Goal: Information Seeking & Learning: Learn about a topic

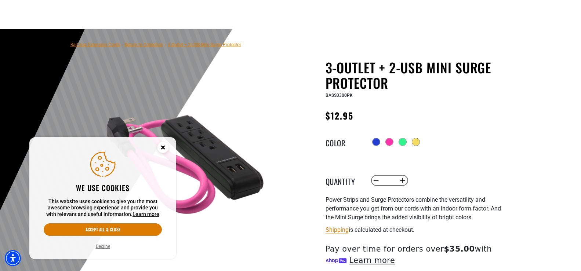
scroll to position [110, 0]
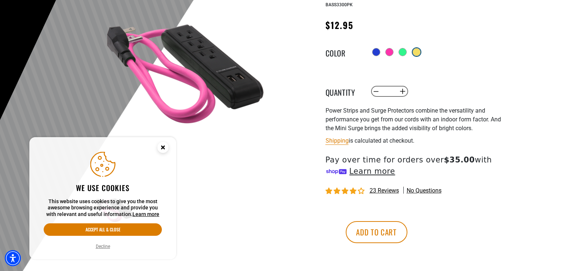
click at [419, 52] on div at bounding box center [416, 51] width 7 height 7
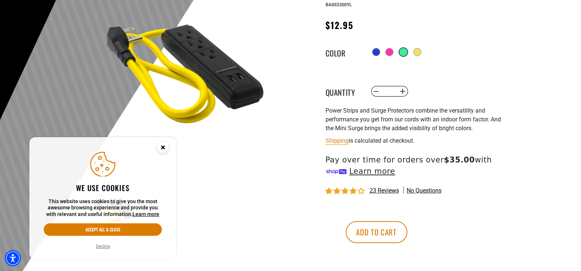
click at [403, 54] on div at bounding box center [403, 51] width 7 height 7
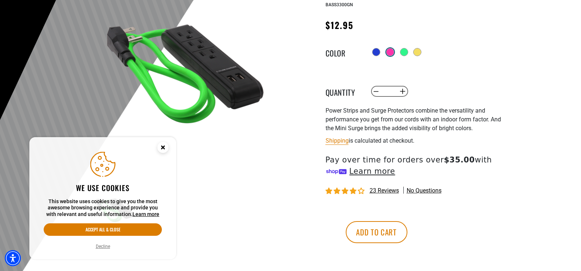
click at [387, 54] on div at bounding box center [390, 51] width 7 height 7
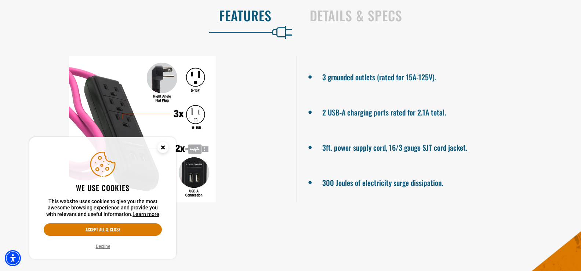
scroll to position [367, 0]
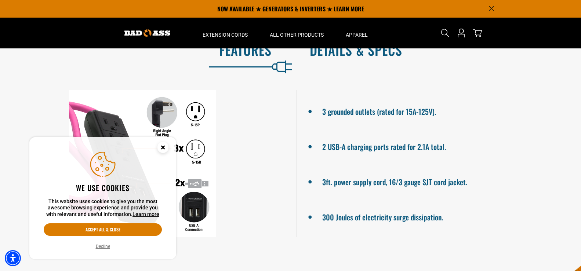
click at [332, 55] on h2 "Details & Specs" at bounding box center [438, 49] width 256 height 15
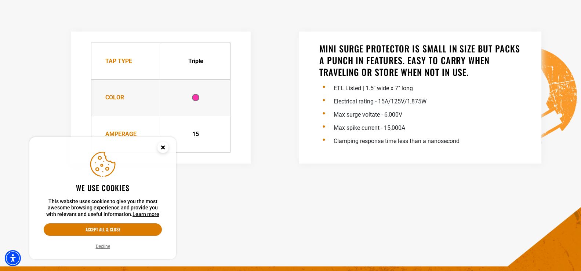
scroll to position [478, 0]
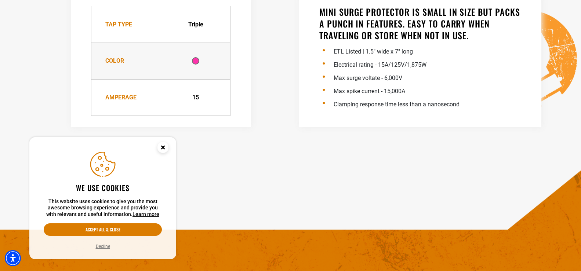
click at [164, 146] on icon "Close this option" at bounding box center [163, 147] width 3 height 3
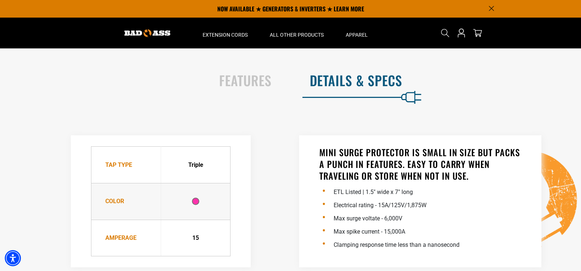
scroll to position [331, 0]
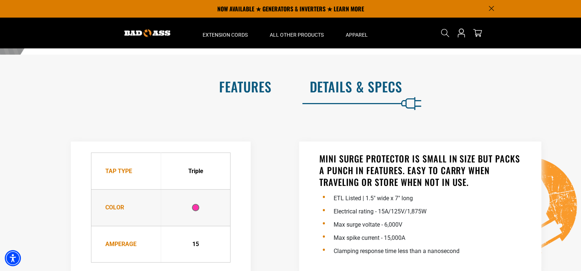
click at [262, 93] on h2 "Features" at bounding box center [143, 86] width 256 height 15
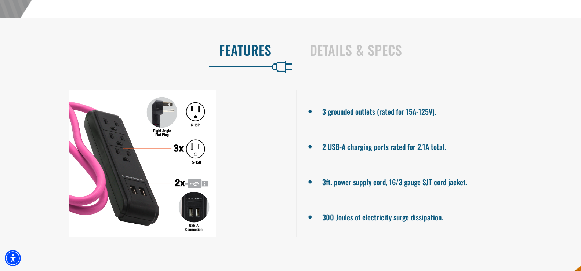
scroll to position [404, 0]
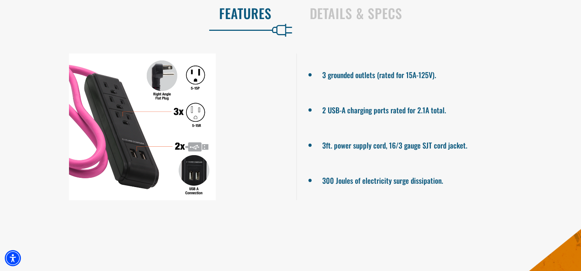
click at [161, 74] on div at bounding box center [142, 127] width 285 height 147
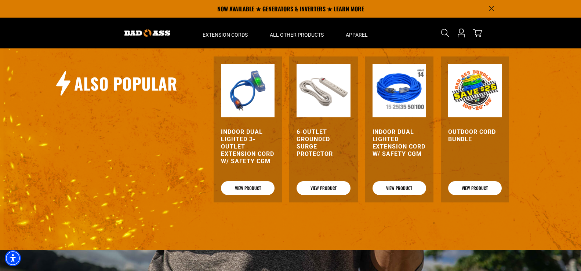
scroll to position [514, 0]
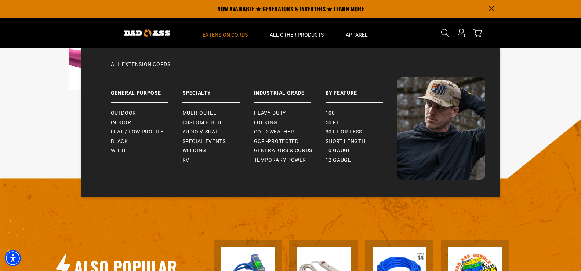
click at [221, 35] on span "Extension Cords" at bounding box center [225, 35] width 45 height 7
click at [120, 124] on span "Indoor" at bounding box center [121, 123] width 21 height 7
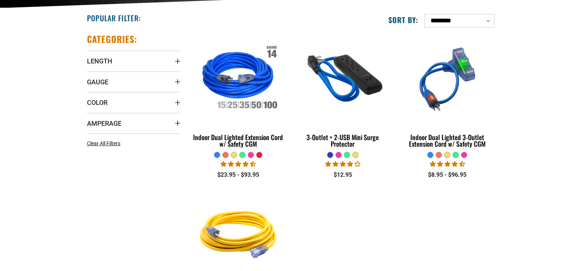
scroll to position [184, 0]
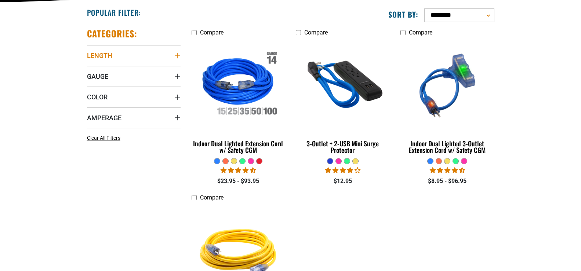
click at [179, 58] on icon "Length" at bounding box center [178, 56] width 6 height 6
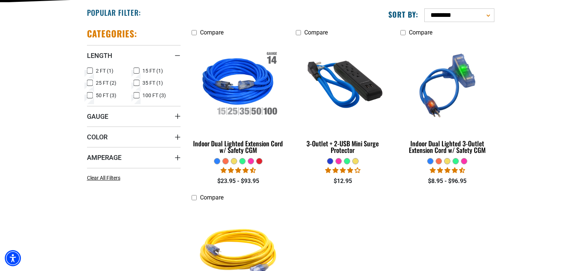
click at [90, 72] on icon at bounding box center [90, 71] width 6 height 10
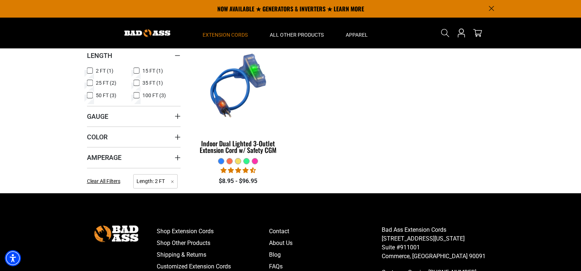
scroll to position [110, 0]
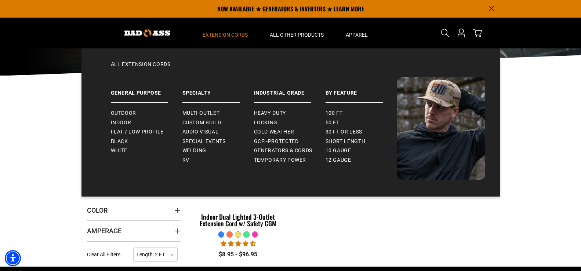
click at [235, 32] on summary "Extension Cords" at bounding box center [225, 33] width 67 height 31
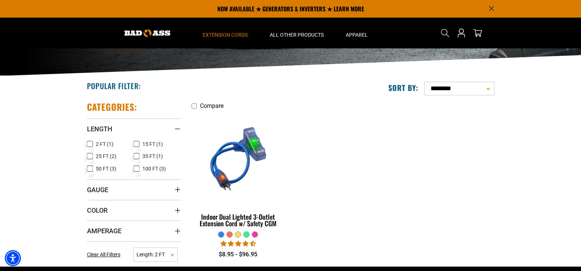
click at [152, 33] on img at bounding box center [148, 33] width 46 height 8
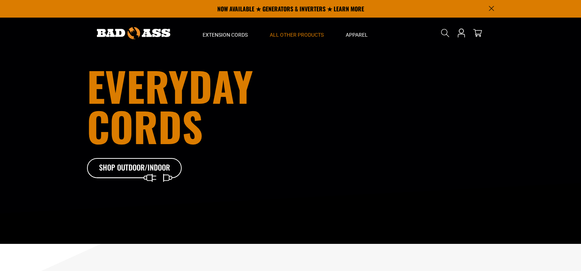
click at [283, 34] on span "All Other Products" at bounding box center [297, 35] width 54 height 7
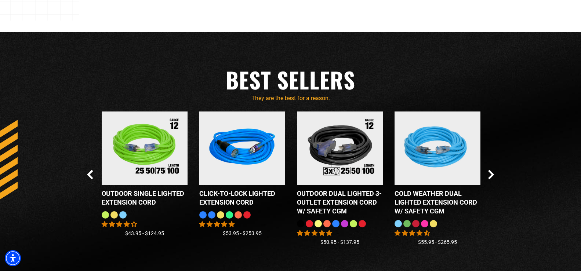
scroll to position [624, 0]
